Goal: Task Accomplishment & Management: Complete application form

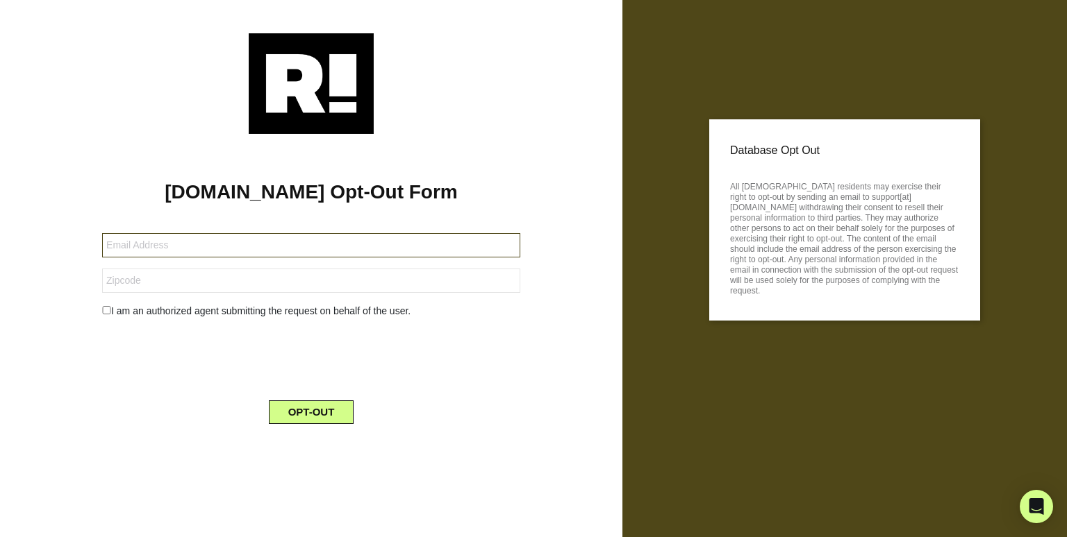
click at [164, 238] on input "text" at bounding box center [311, 245] width 418 height 24
type input "[EMAIL_ADDRESS][DOMAIN_NAME]"
type input "91372"
click at [103, 309] on input "checkbox" at bounding box center [106, 310] width 9 height 8
checkbox input "true"
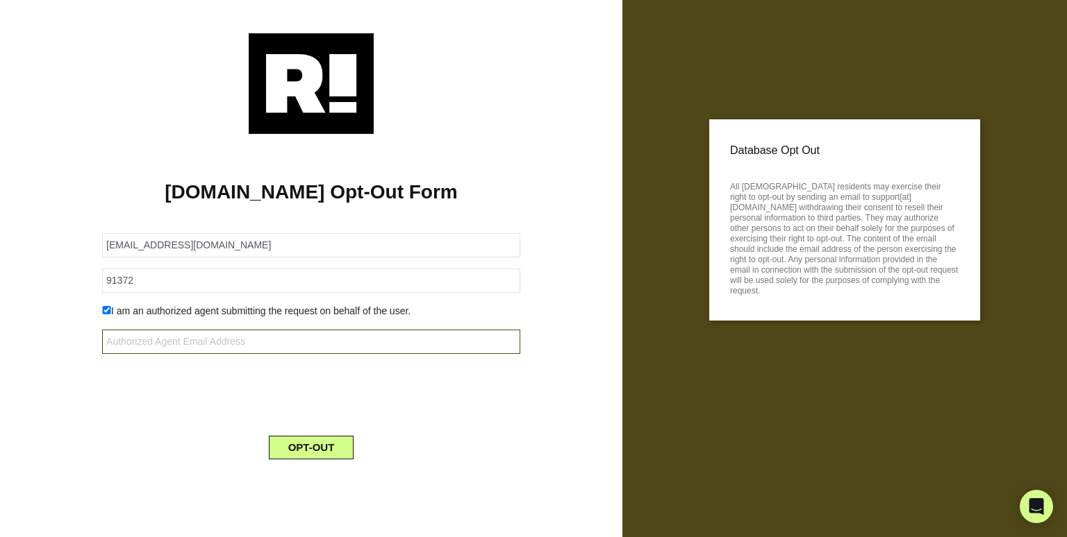
click at [135, 342] on input "text" at bounding box center [311, 342] width 418 height 24
type input "[EMAIL_ADDRESS][DOMAIN_NAME]"
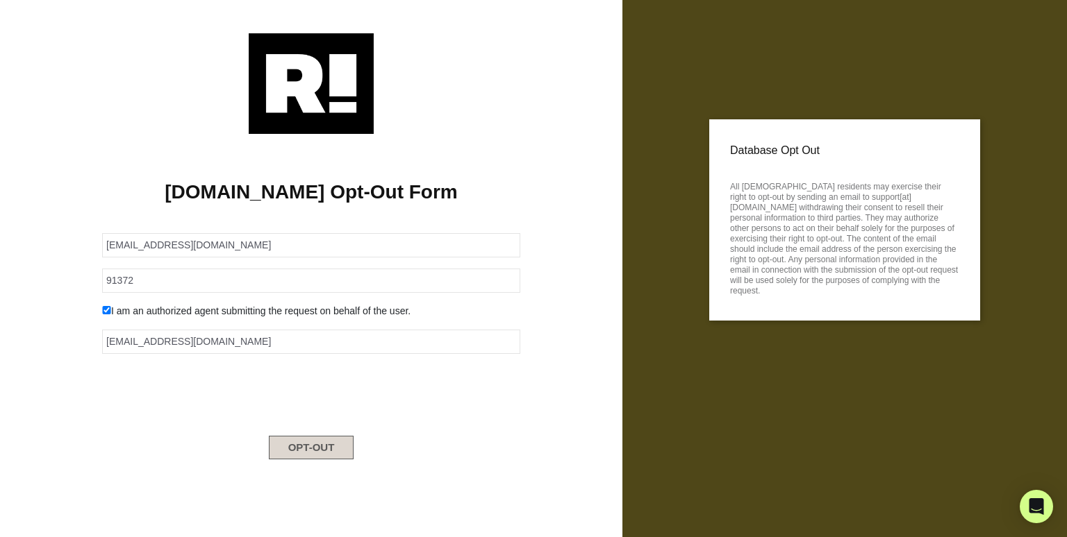
click at [315, 442] on button "OPT-OUT" at bounding box center [311, 448] width 85 height 24
